Goal: Information Seeking & Learning: Learn about a topic

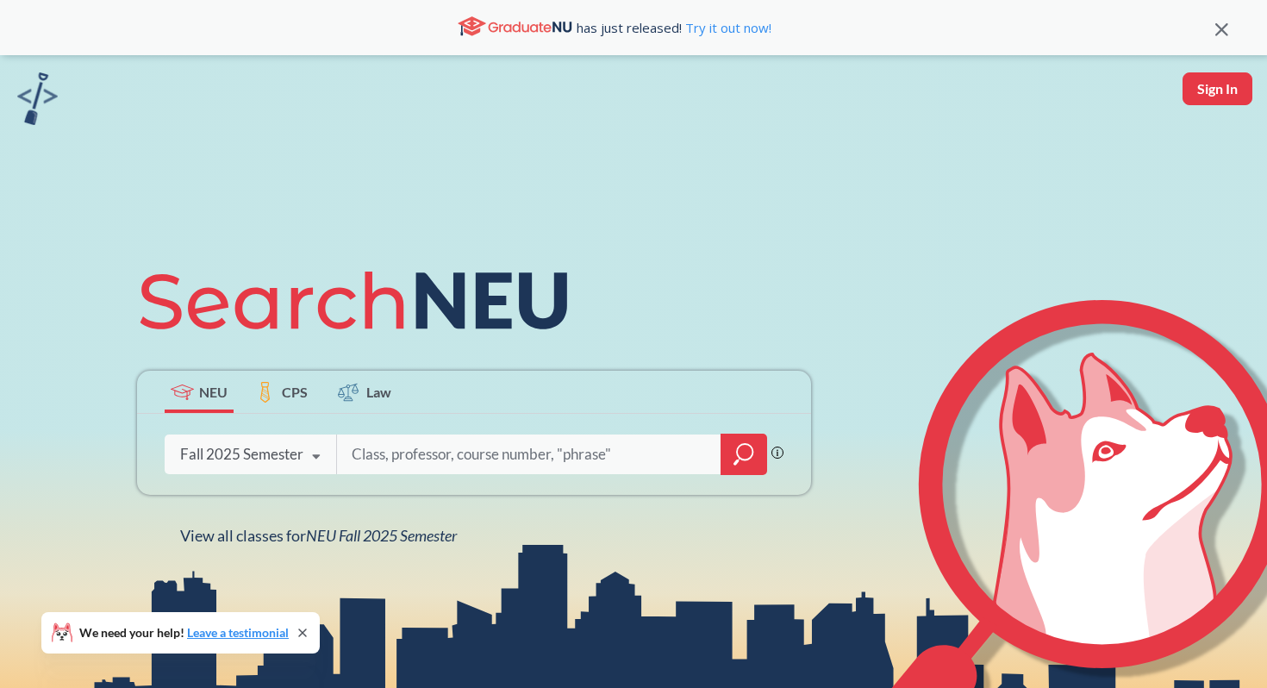
click at [252, 452] on div "Fall 2025 Semester" at bounding box center [241, 454] width 123 height 19
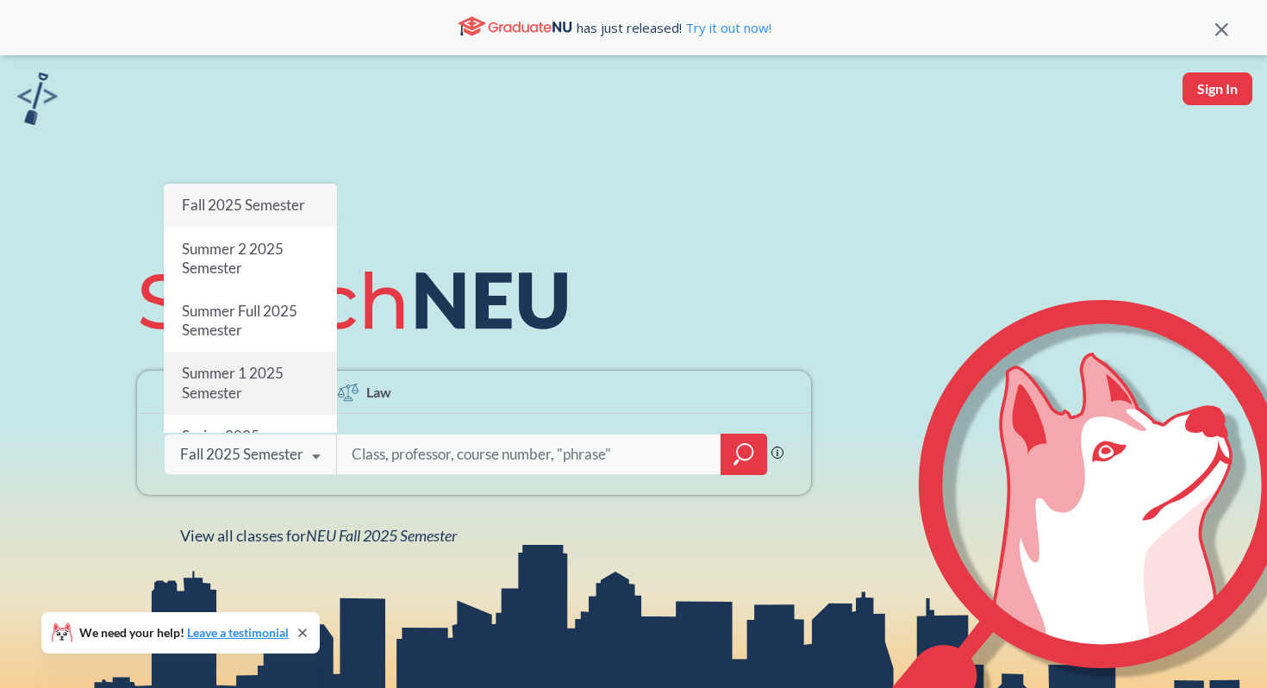
scroll to position [2, 0]
click at [249, 193] on div "Fall 2025 Semester" at bounding box center [250, 203] width 173 height 43
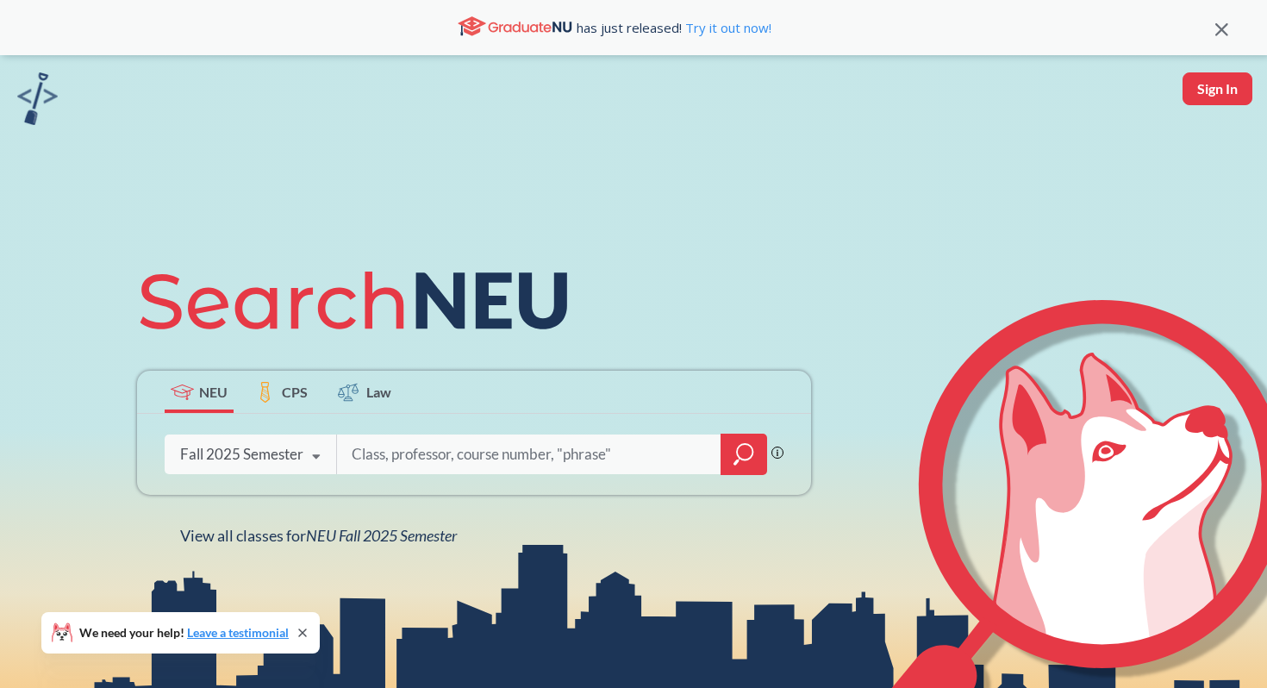
click at [401, 460] on input "search" at bounding box center [529, 454] width 359 height 36
type input "cs 5047"
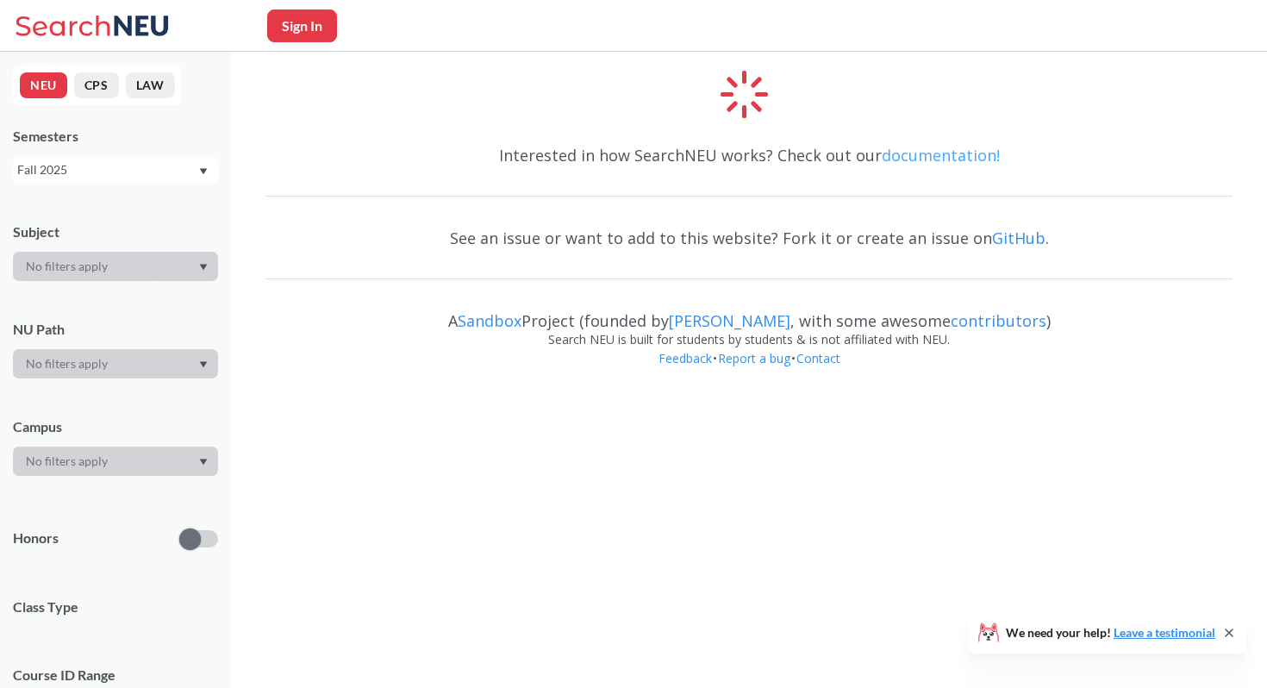
click at [954, 153] on link "documentation!" at bounding box center [941, 155] width 118 height 21
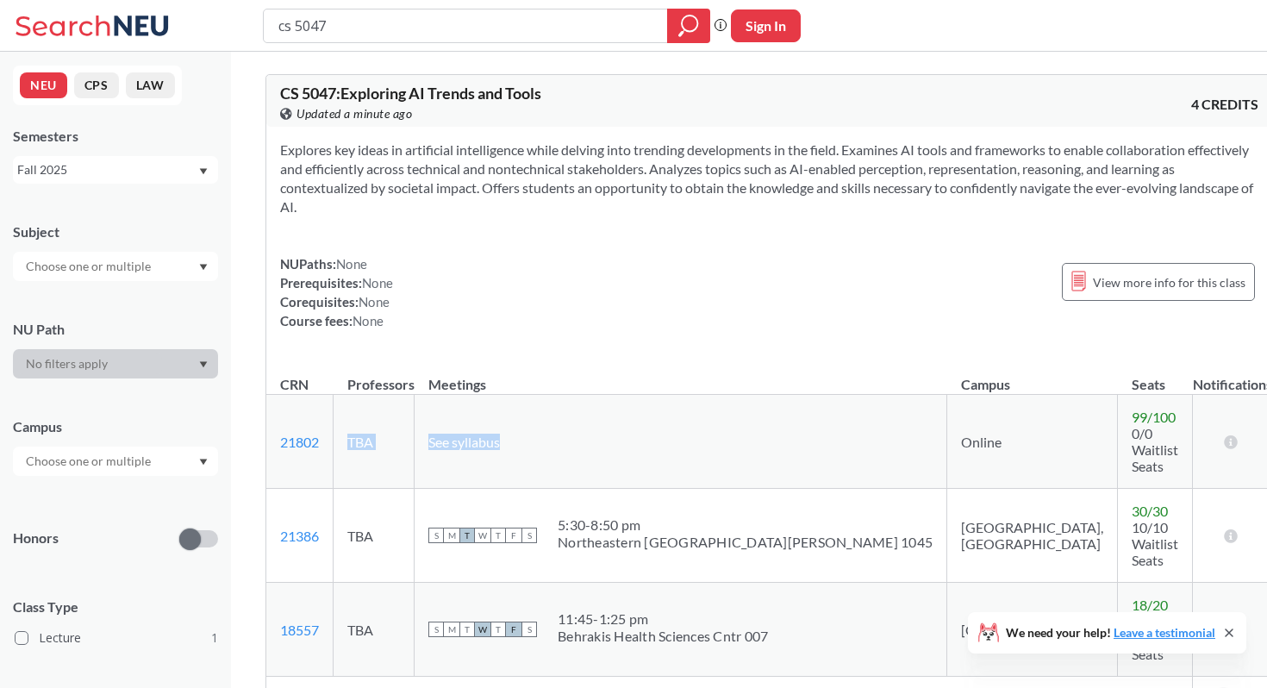
drag, startPoint x: 359, startPoint y: 419, endPoint x: 646, endPoint y: 419, distance: 287.1
click at [646, 419] on tr "21802 View this section on Banner. TBA See syllabus Online 99 / 100 0/0 Waitlis…" at bounding box center [769, 442] width 1006 height 94
click at [646, 419] on td "See syllabus" at bounding box center [681, 442] width 533 height 94
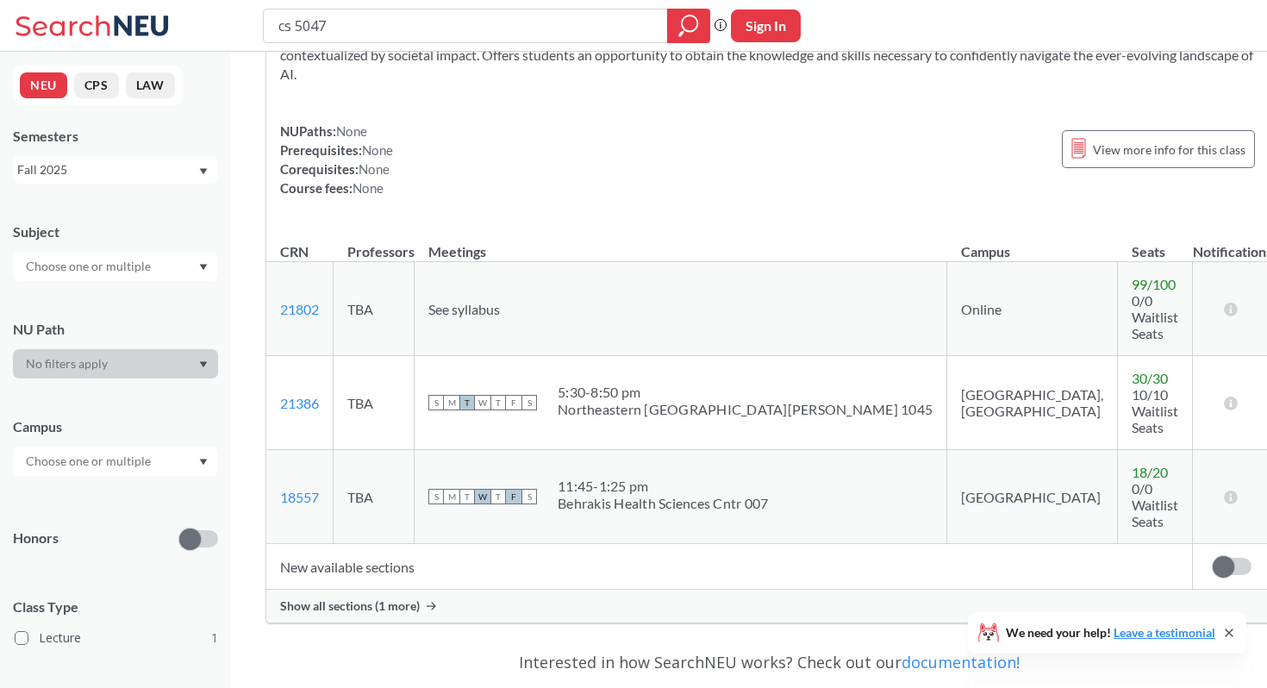
scroll to position [134, 0]
click at [412, 597] on span "Show all sections (1 more)" at bounding box center [350, 605] width 140 height 16
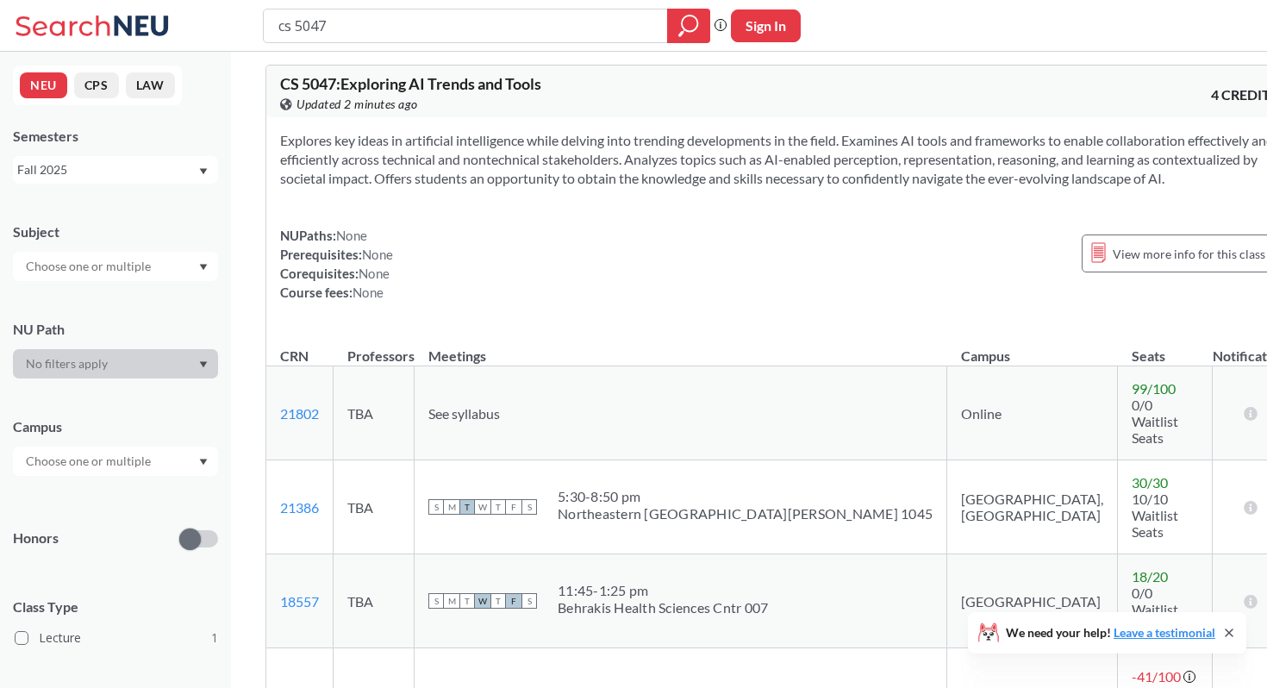
scroll to position [0, 0]
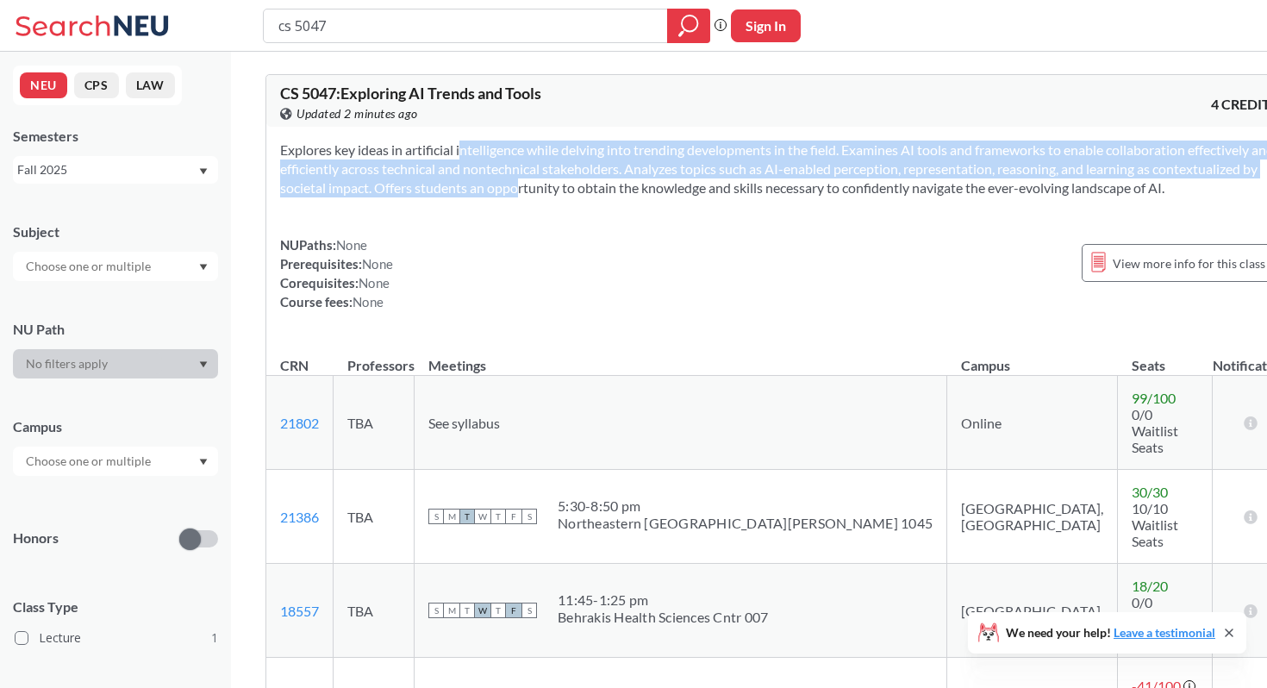
drag, startPoint x: 442, startPoint y: 148, endPoint x: 679, endPoint y: 192, distance: 241.1
click at [679, 191] on section "Explores key ideas in artificial intelligence while delving into trending devel…" at bounding box center [779, 169] width 998 height 57
click at [679, 192] on section "Explores key ideas in artificial intelligence while delving into trending devel…" at bounding box center [779, 169] width 998 height 57
